Goal: Information Seeking & Learning: Learn about a topic

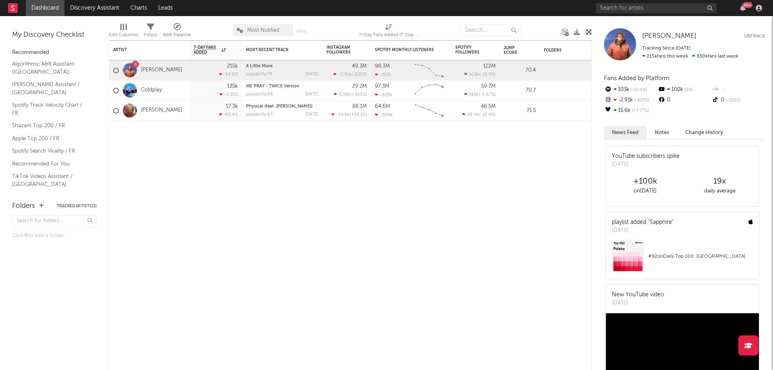
click at [658, 136] on button "Notes" at bounding box center [662, 132] width 31 height 13
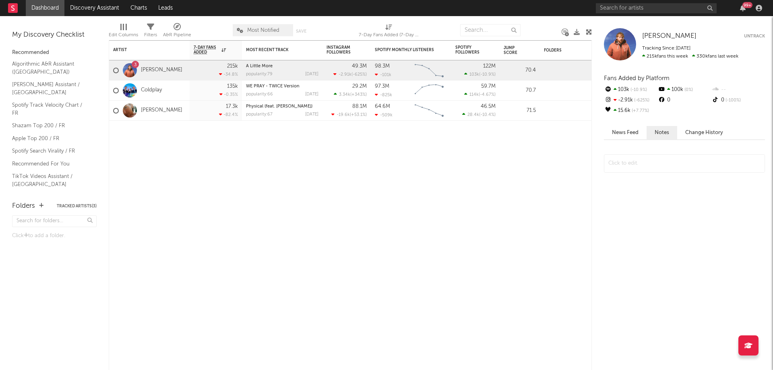
click at [704, 132] on button "Change History" at bounding box center [704, 132] width 54 height 13
click at [141, 89] on link "Coldplay" at bounding box center [151, 90] width 21 height 7
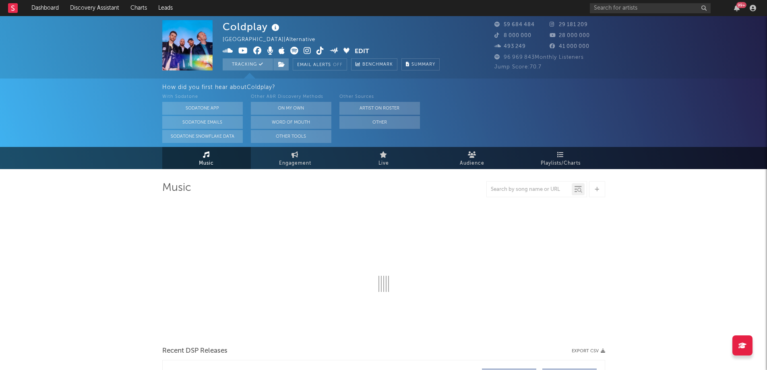
select select "6m"
